Goal: Task Accomplishment & Management: Manage account settings

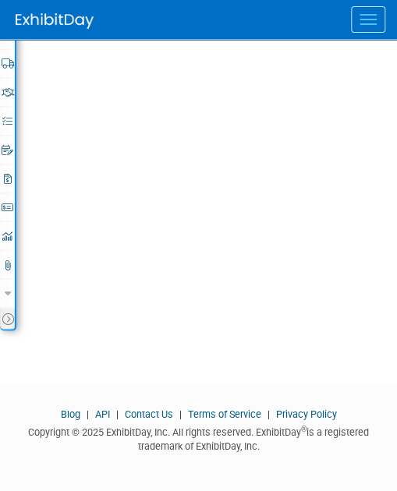
click at [370, 23] on span "Menu" at bounding box center [368, 24] width 17 height 2
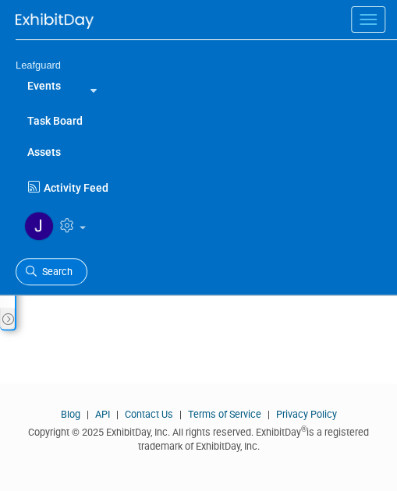
click at [55, 267] on span "Search" at bounding box center [55, 272] width 36 height 12
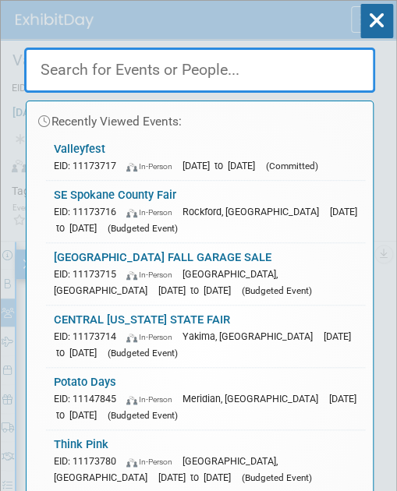
drag, startPoint x: 212, startPoint y: 67, endPoint x: 150, endPoint y: 58, distance: 63.0
paste input "Potato Days"
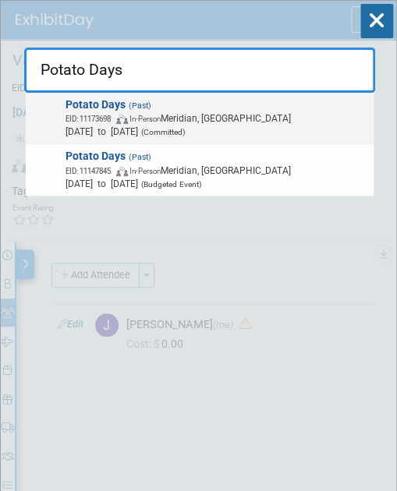
type input "Potato Days"
click at [167, 126] on span "[DATE] to [DATE] (Committed)" at bounding box center [217, 131] width 303 height 13
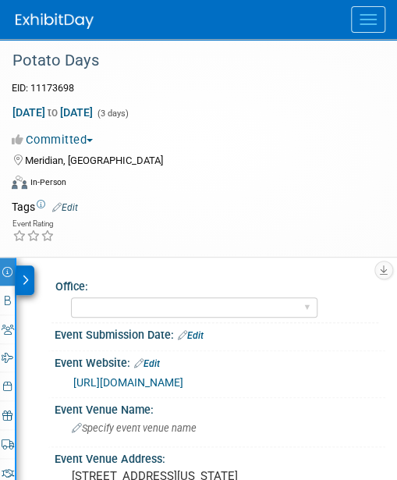
click at [93, 139] on span "button" at bounding box center [90, 140] width 6 height 3
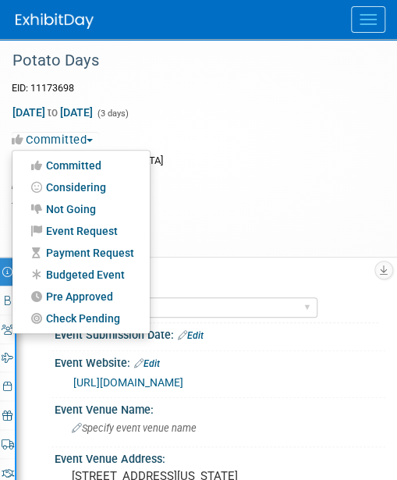
click at [96, 273] on link "Budgeted Event" at bounding box center [80, 275] width 137 height 22
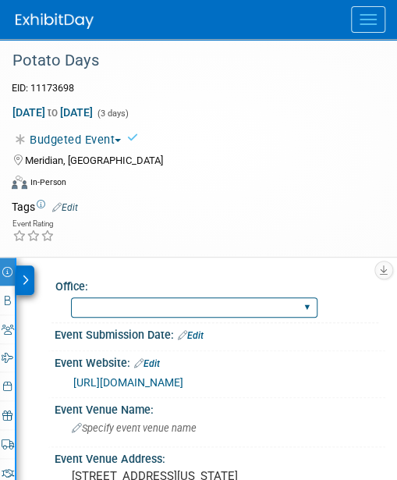
click at [192, 303] on select "Albany Arkansas Austin Birmingham Charlotte Chicago Cleveland Colorado Columbia…" at bounding box center [194, 307] width 246 height 21
select select "[US_STATE]"
click at [71, 297] on select "Albany Arkansas Austin Birmingham Charlotte Chicago Cleveland Colorado Columbia…" at bounding box center [194, 307] width 246 height 21
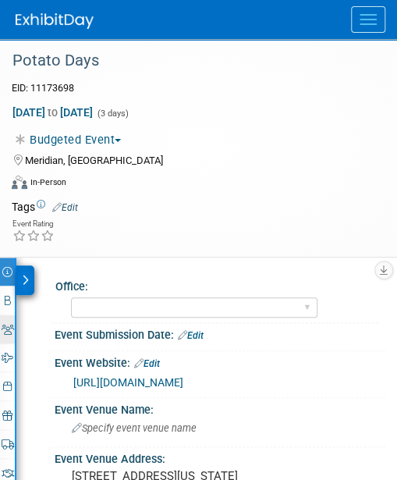
click at [11, 327] on icon at bounding box center [8, 329] width 12 height 10
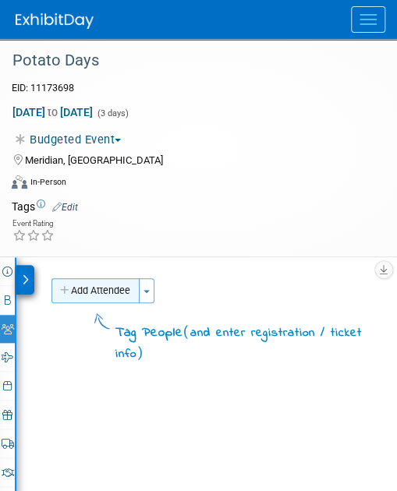
click at [114, 280] on button "Add Attendee" at bounding box center [95, 290] width 88 height 25
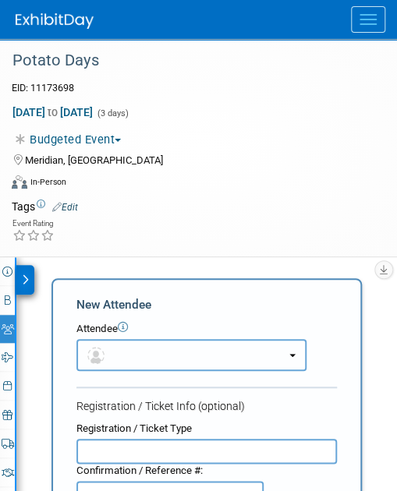
click at [122, 365] on button "button" at bounding box center [191, 355] width 230 height 32
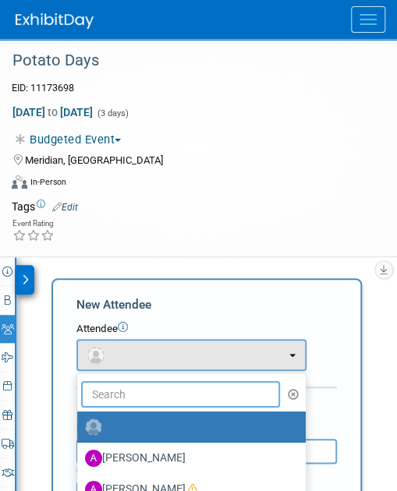
click at [125, 400] on input "text" at bounding box center [180, 394] width 199 height 27
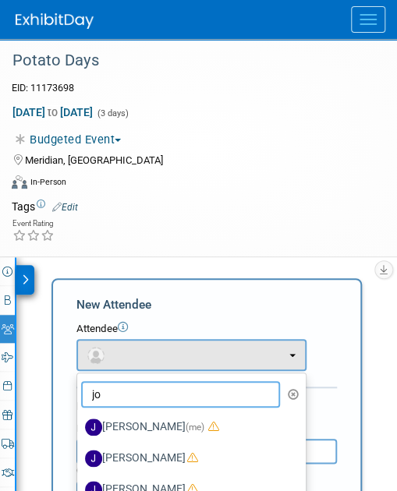
type input "jo"
click at [155, 424] on label "Joey Egbert (me)" at bounding box center [187, 427] width 205 height 25
click at [80, 424] on input "Joey Egbert (me)" at bounding box center [74, 425] width 10 height 10
select select "42b345c0-50c4-4e30-b12f-944b97d3667c"
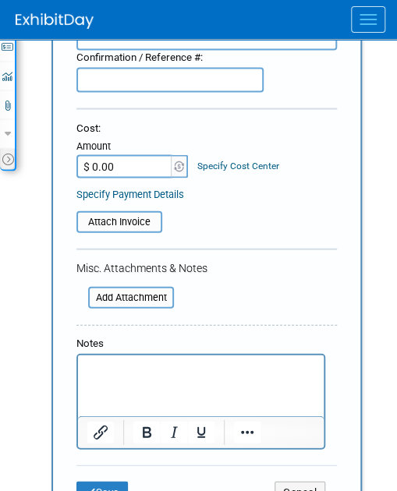
scroll to position [613, 0]
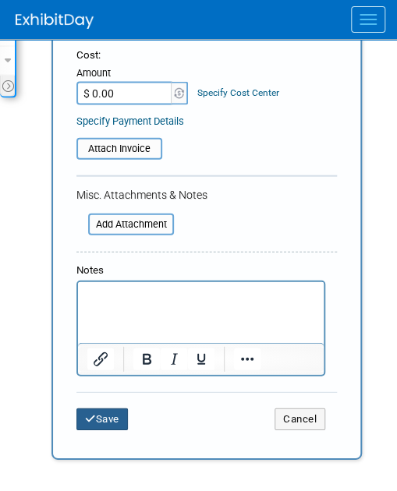
click at [104, 417] on button "Save" at bounding box center [101, 420] width 51 height 22
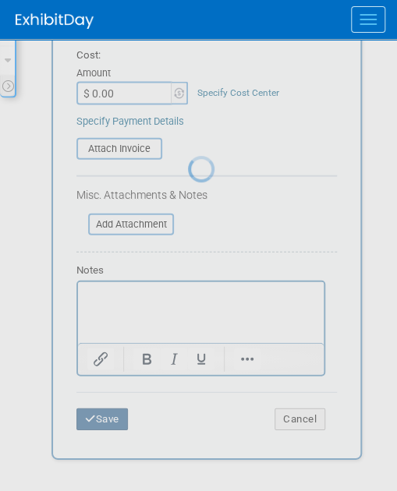
scroll to position [380, 0]
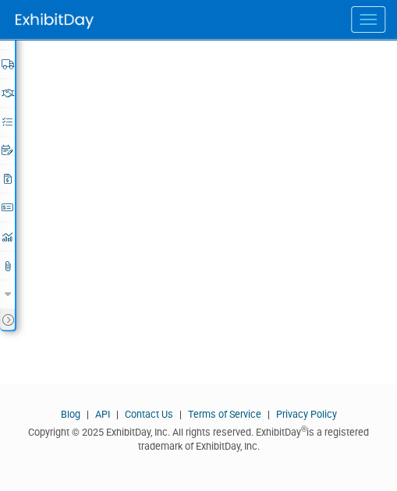
click at [370, 23] on button "Menu" at bounding box center [368, 19] width 34 height 27
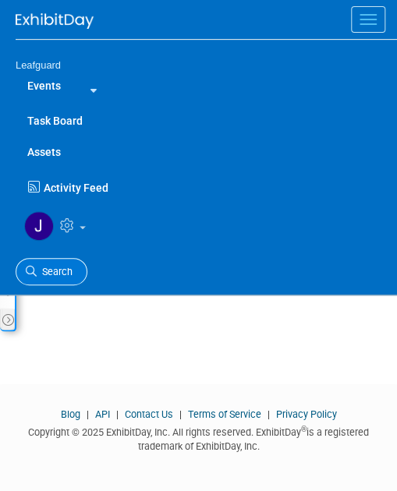
click at [48, 269] on span "Search" at bounding box center [55, 272] width 36 height 12
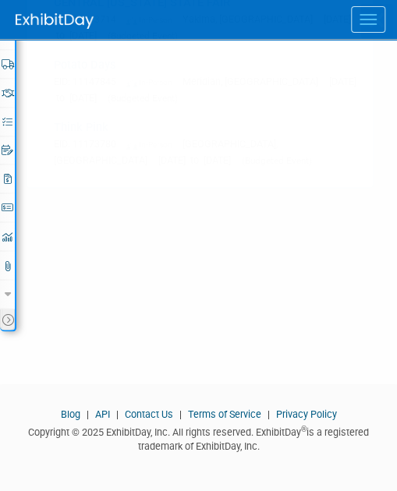
scroll to position [0, 0]
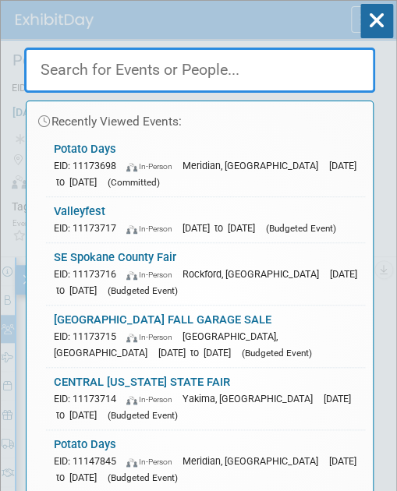
paste input "CENTRAL [US_STATE] STATE FAIR"
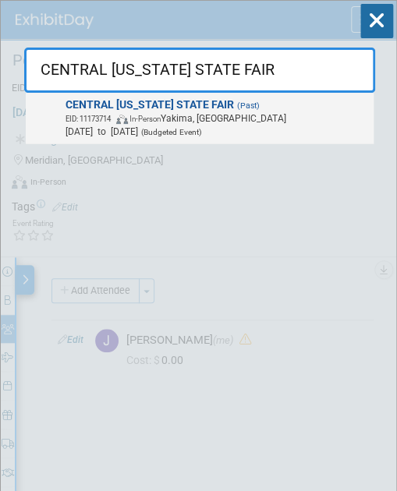
type input "CENTRAL [US_STATE] STATE FAIR"
click at [254, 121] on span "EID: 11173714 In-Person Yakima, WA" at bounding box center [217, 118] width 303 height 13
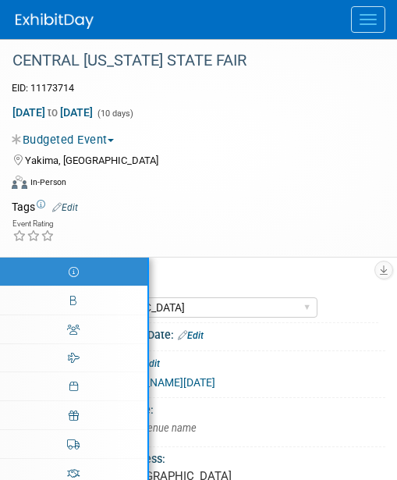
select select "[GEOGRAPHIC_DATA]"
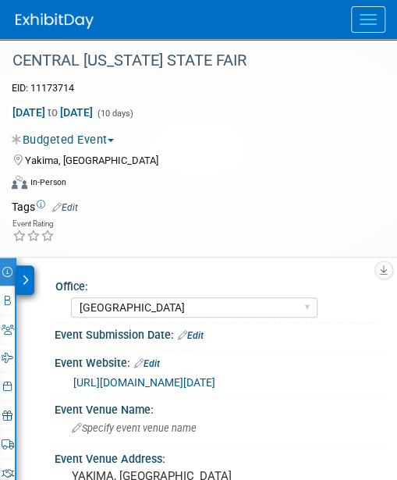
click at [371, 22] on button "Menu" at bounding box center [368, 19] width 34 height 27
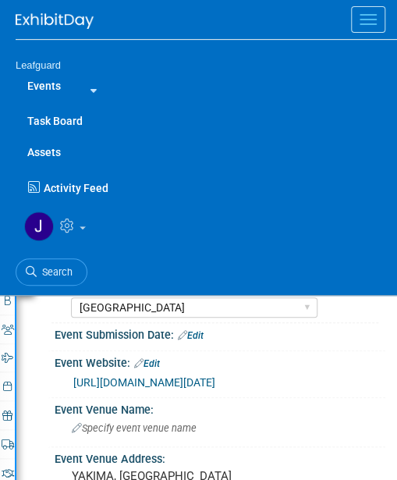
drag, startPoint x: 66, startPoint y: 271, endPoint x: 72, endPoint y: 263, distance: 10.0
click at [66, 271] on span "Search" at bounding box center [55, 272] width 36 height 12
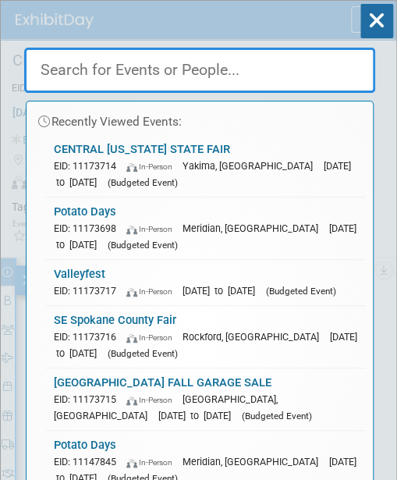
paste input "[PERSON_NAME]"
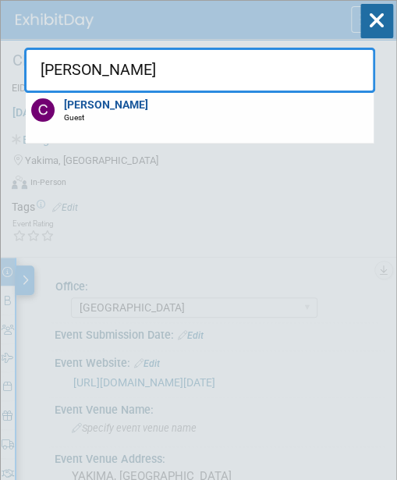
type input "[PERSON_NAME]"
